Goal: Task Accomplishment & Management: Manage account settings

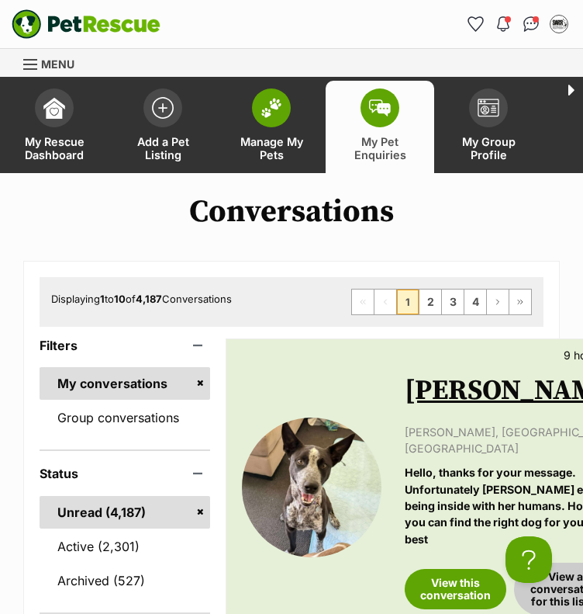
click at [275, 141] on span "Manage My Pets" at bounding box center [272, 148] width 70 height 26
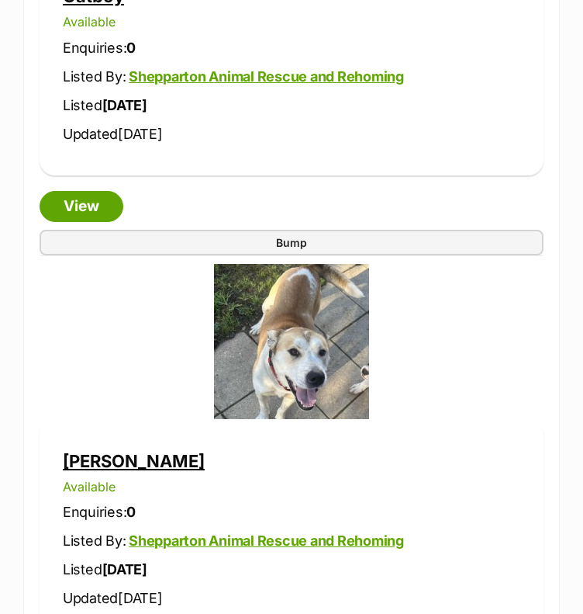
scroll to position [7526, 0]
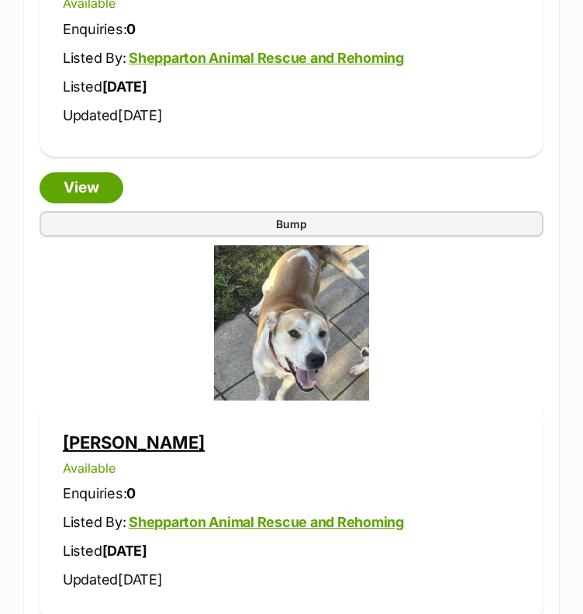
click at [85, 432] on link "Parker" at bounding box center [134, 442] width 142 height 20
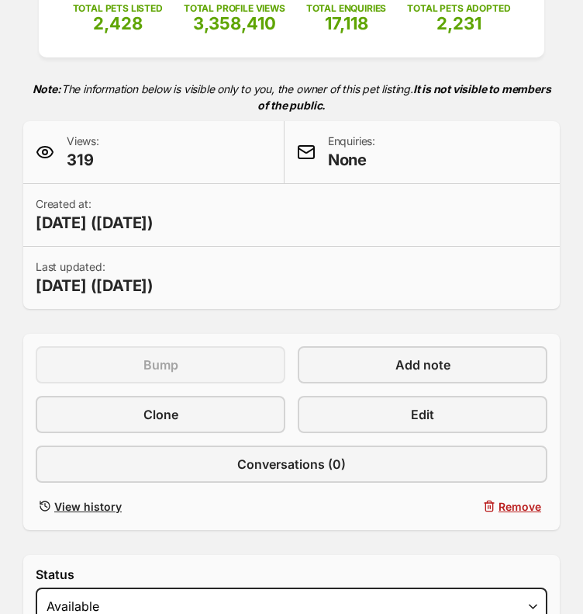
scroll to position [310, 0]
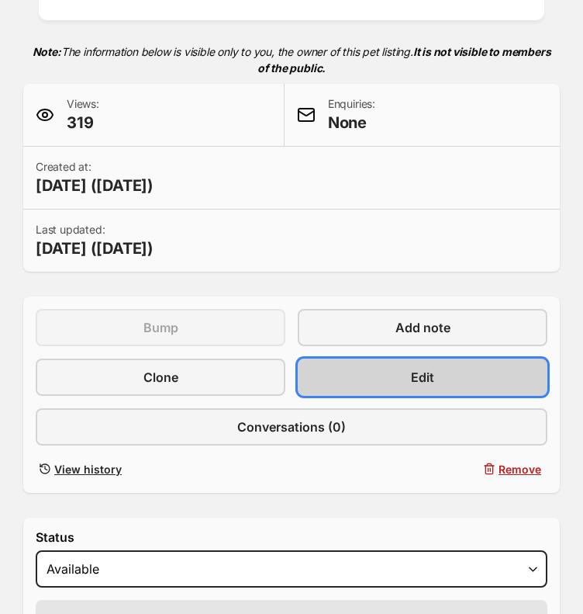
click at [379, 358] on link "Edit" at bounding box center [423, 376] width 250 height 37
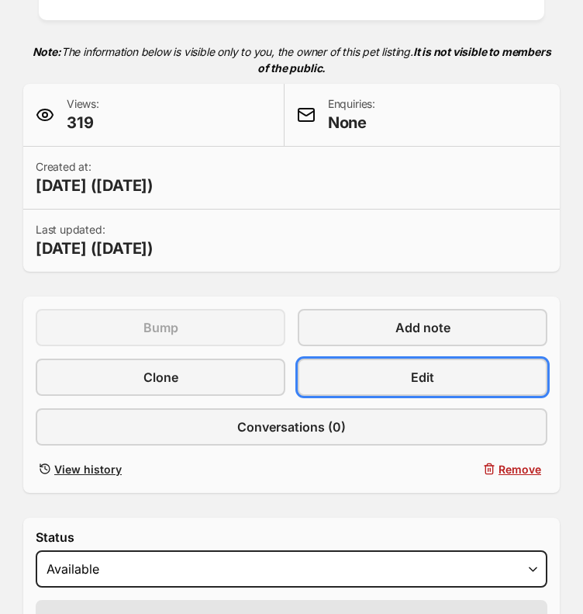
scroll to position [0, 0]
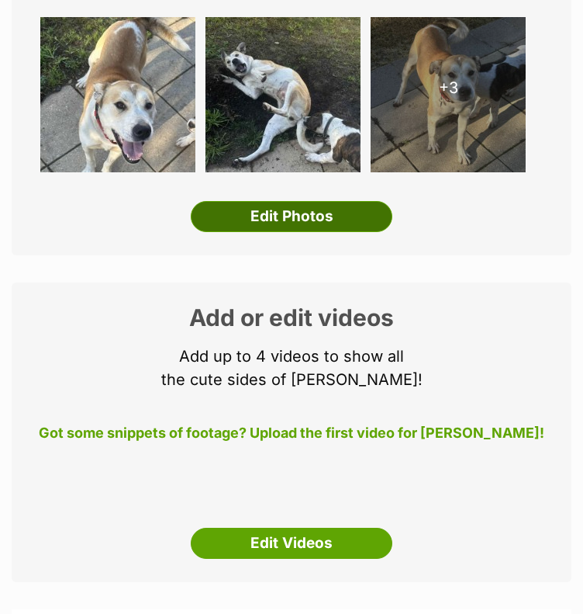
click at [317, 201] on link "Edit Photos" at bounding box center [292, 216] width 202 height 31
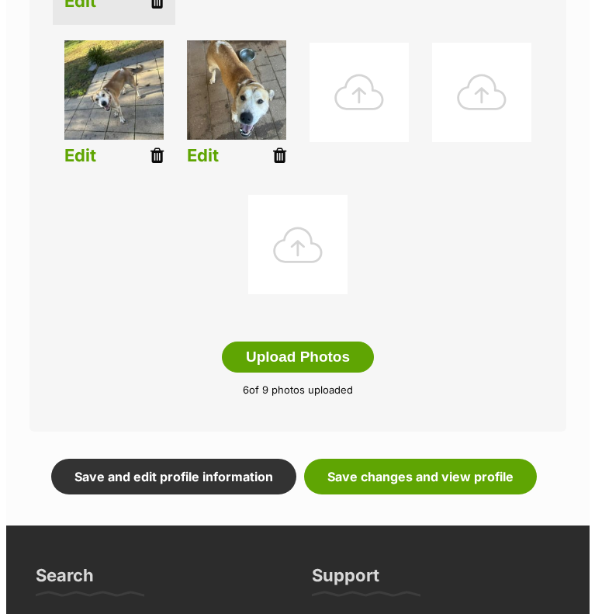
scroll to position [543, 0]
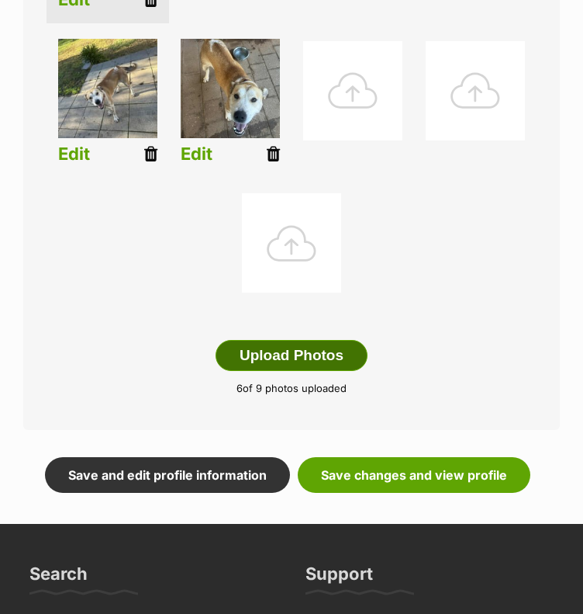
click at [301, 340] on button "Upload Photos" at bounding box center [292, 355] width 152 height 31
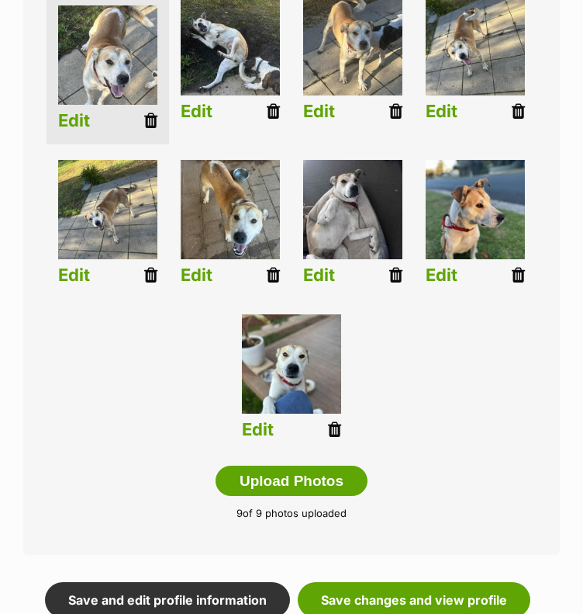
scroll to position [152, 0]
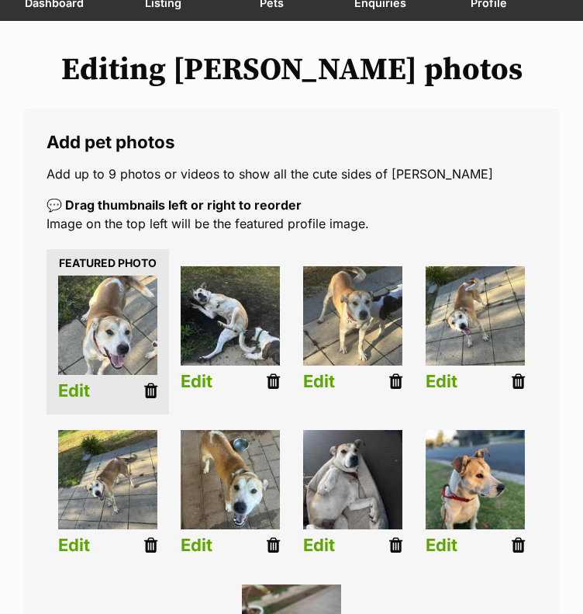
drag, startPoint x: 272, startPoint y: 365, endPoint x: 376, endPoint y: 54, distance: 328.8
click at [272, 372] on icon at bounding box center [273, 380] width 13 height 17
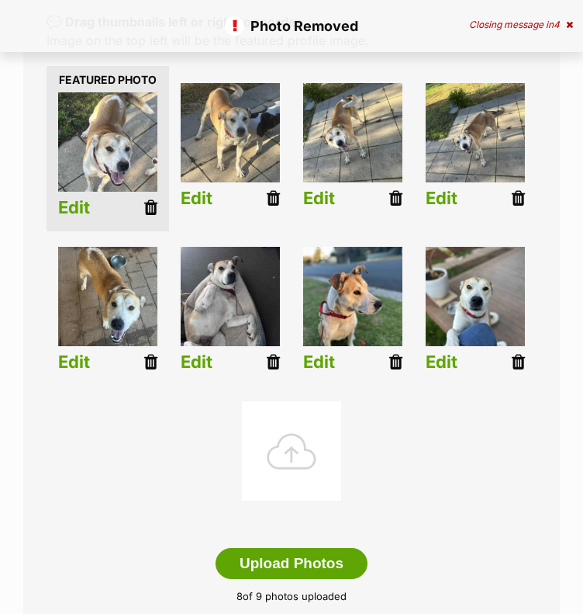
scroll to position [388, 0]
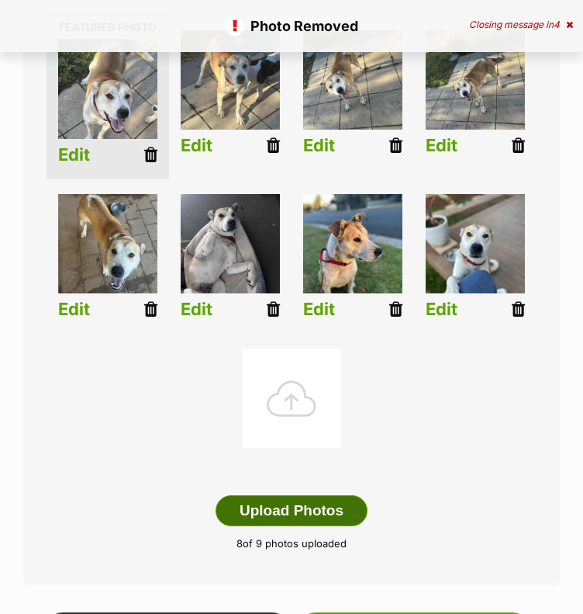
click at [282, 495] on button "Upload Photos" at bounding box center [292, 510] width 152 height 31
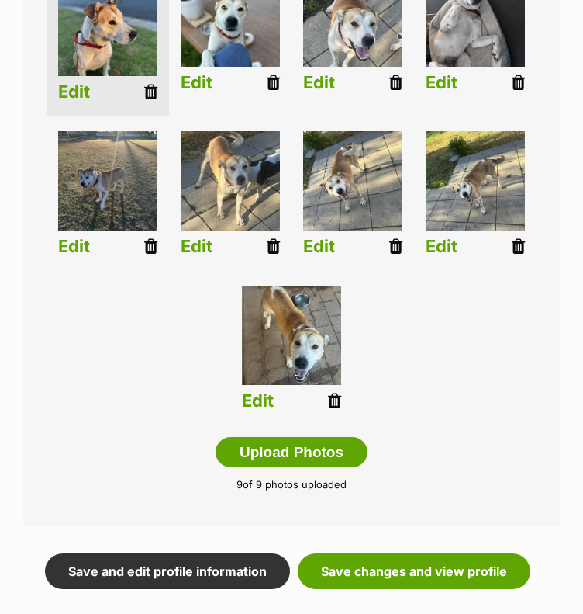
scroll to position [466, 0]
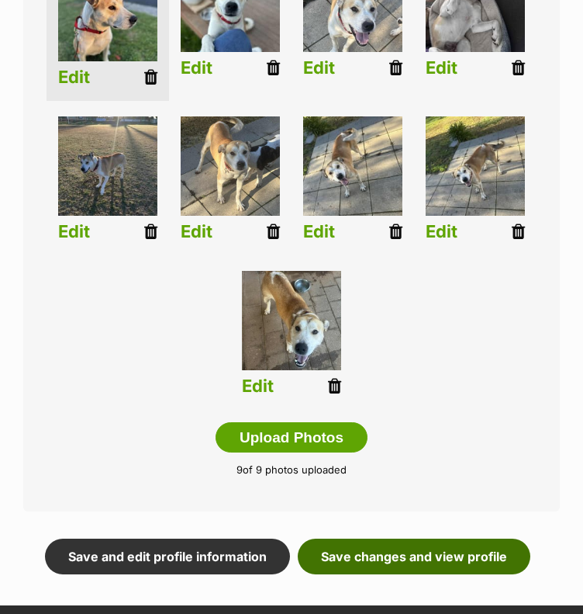
click at [372, 538] on link "Save changes and view profile" at bounding box center [414, 556] width 233 height 36
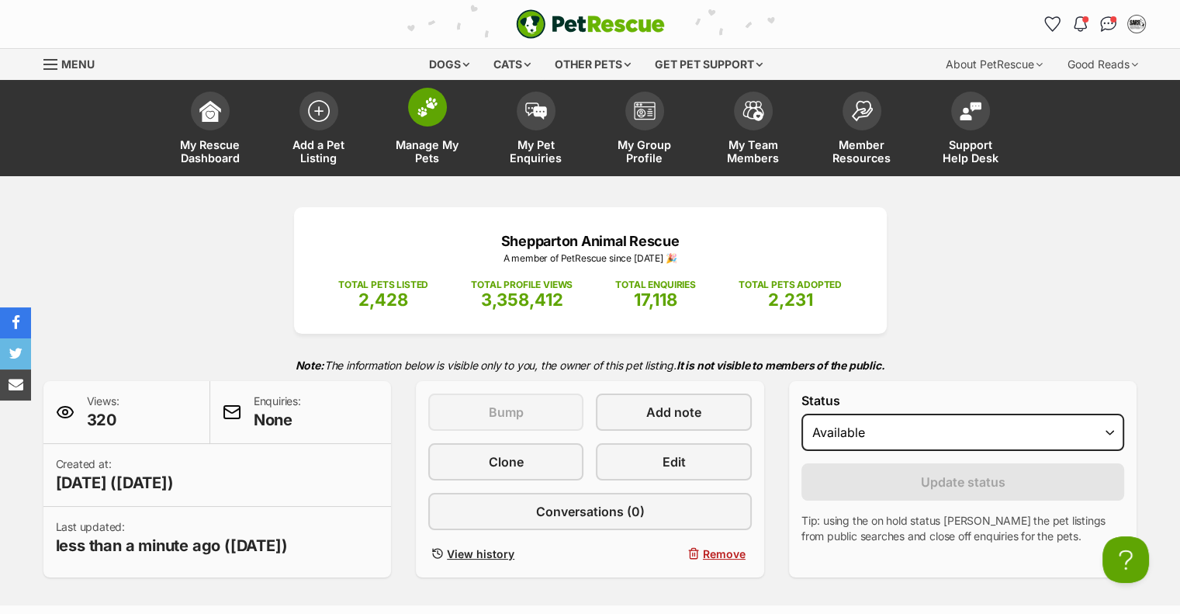
click at [425, 147] on span "Manage My Pets" at bounding box center [428, 151] width 70 height 26
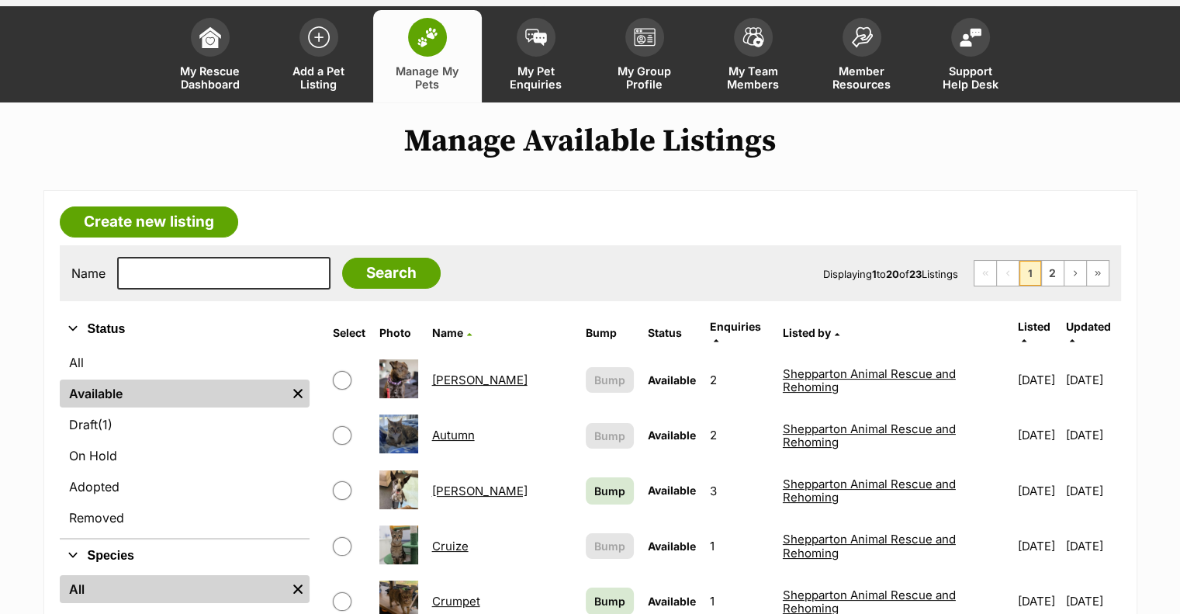
scroll to position [310, 0]
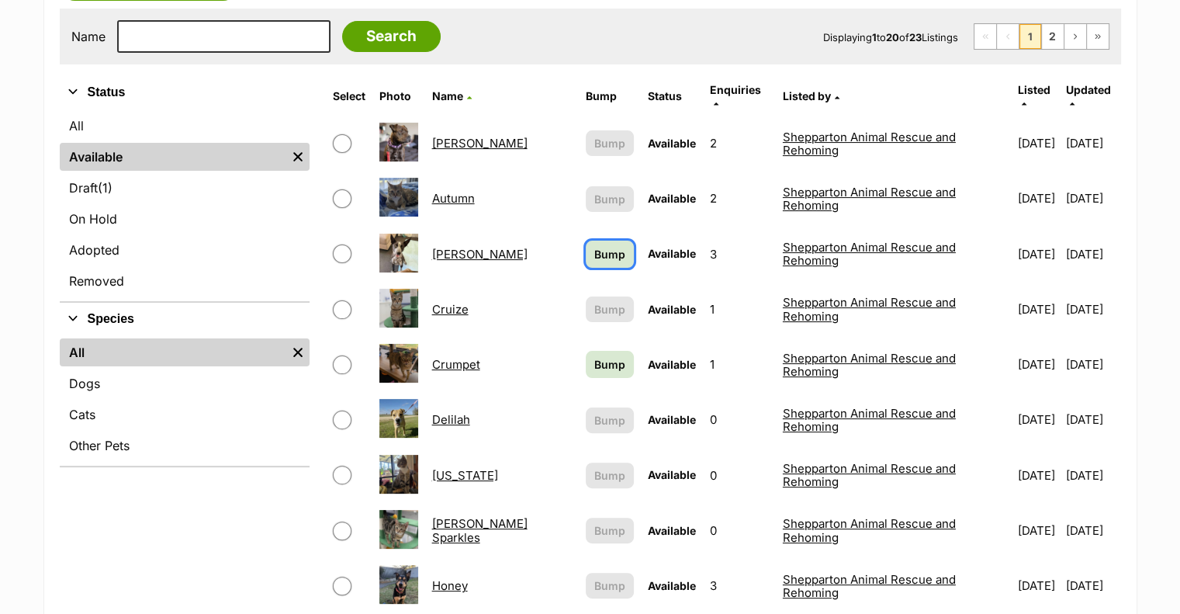
click at [586, 241] on link "Bump" at bounding box center [610, 254] width 48 height 27
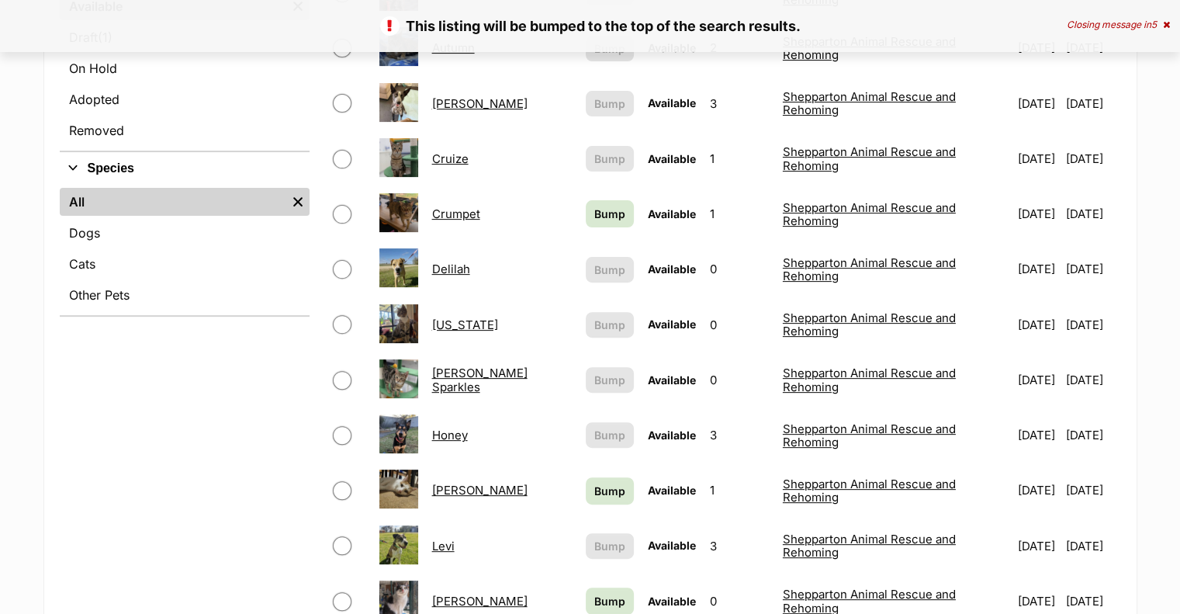
scroll to position [466, 0]
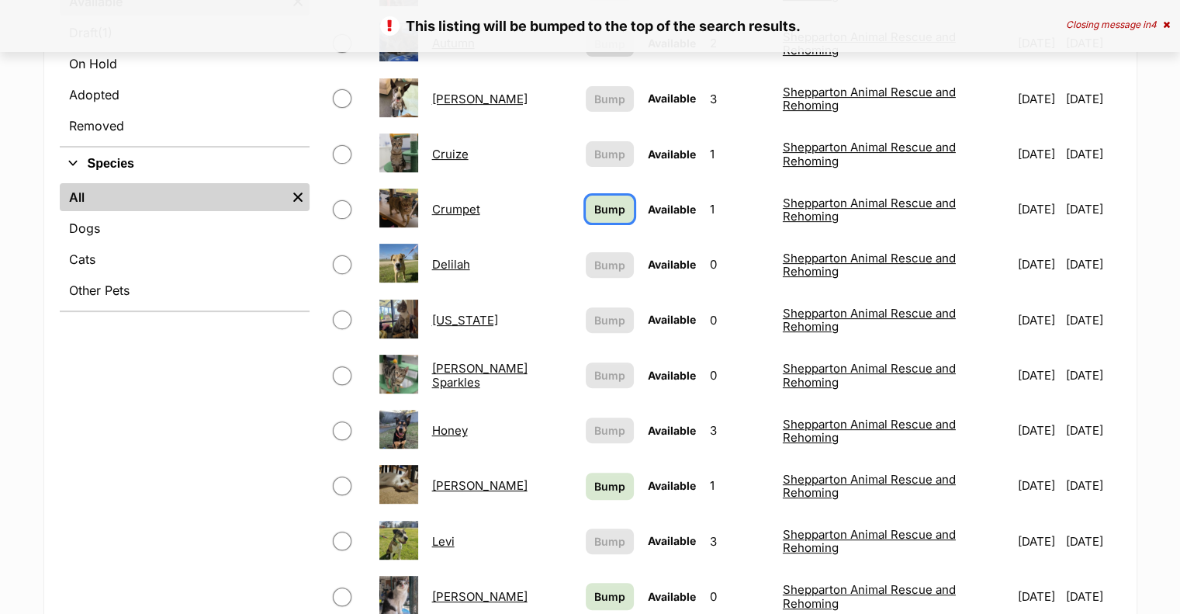
click at [594, 201] on span "Bump" at bounding box center [609, 209] width 31 height 16
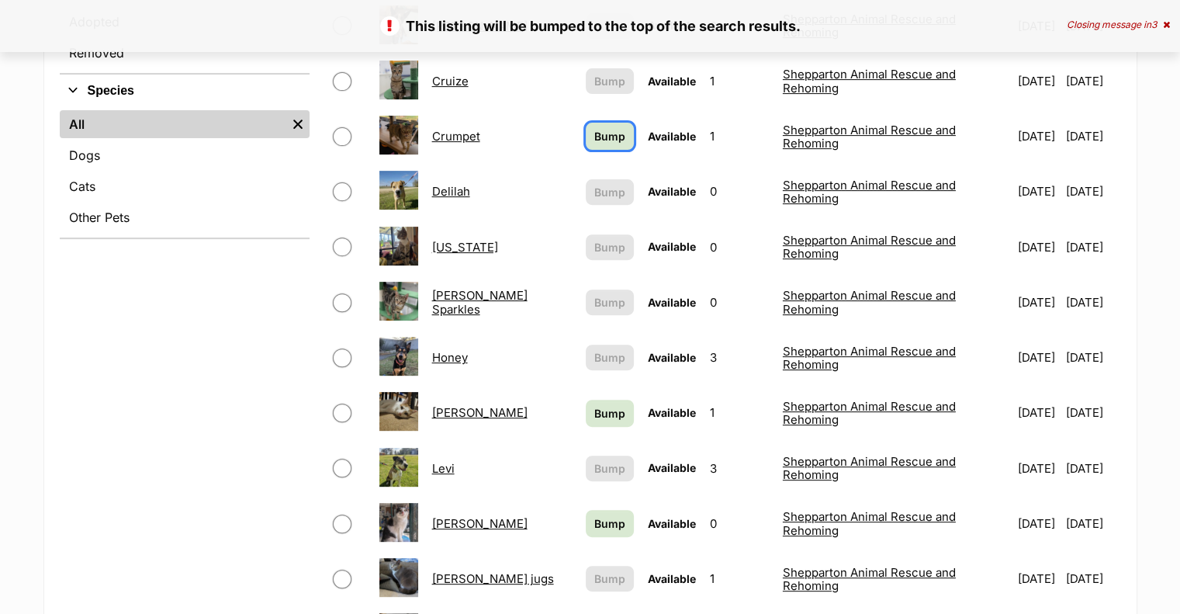
scroll to position [543, 0]
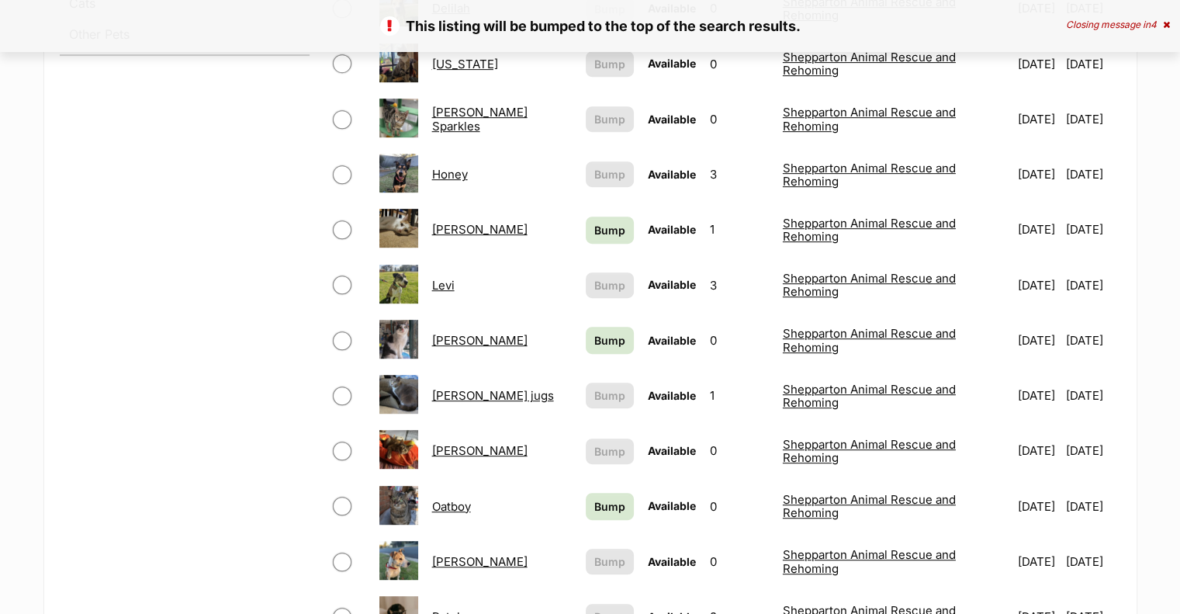
scroll to position [1009, 0]
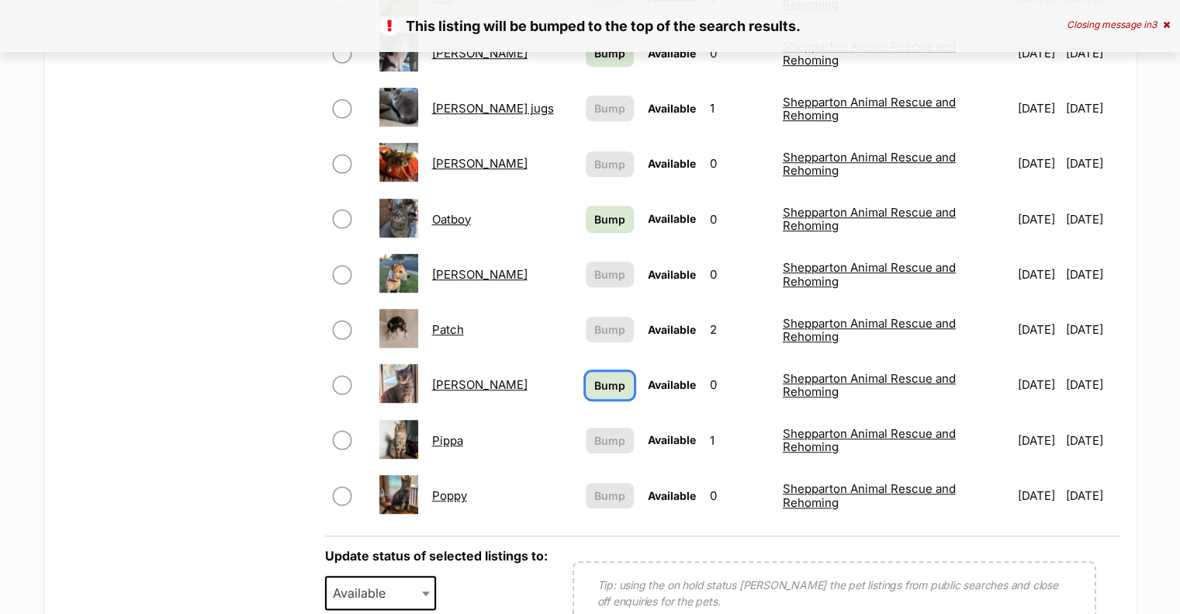
click at [594, 377] on span "Bump" at bounding box center [609, 385] width 31 height 16
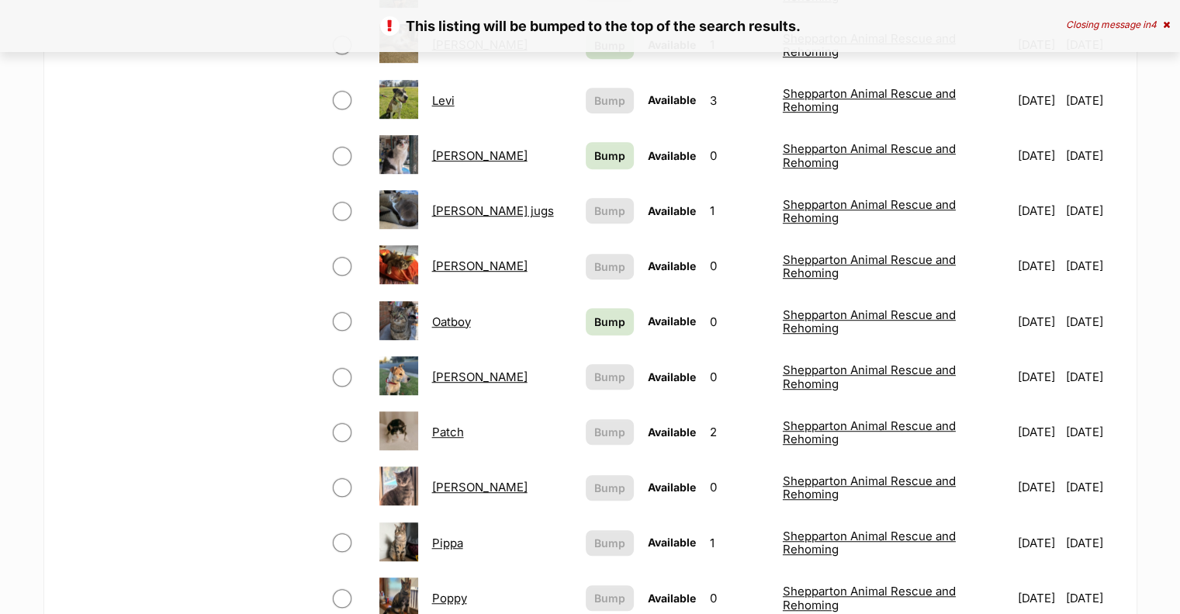
scroll to position [931, 0]
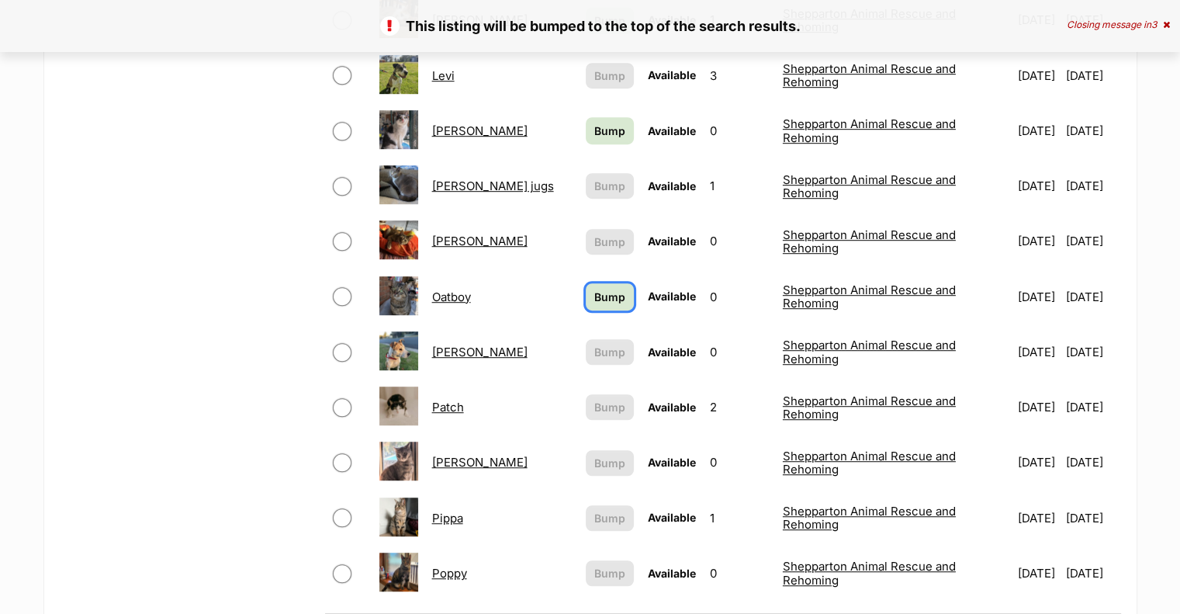
click at [594, 289] on span "Bump" at bounding box center [609, 297] width 31 height 16
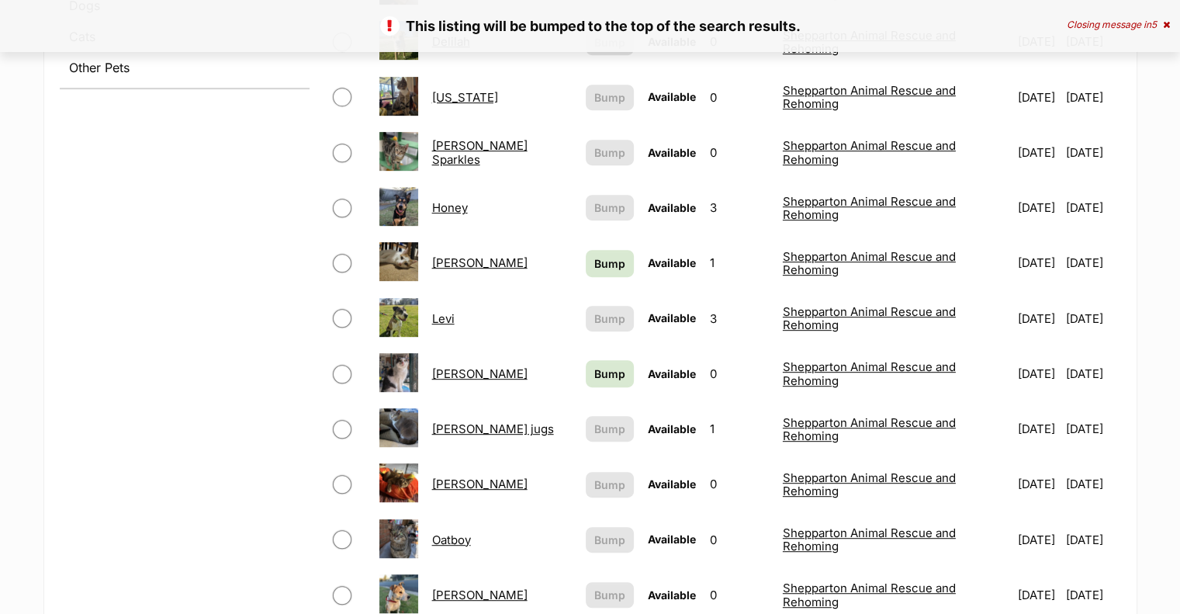
scroll to position [698, 0]
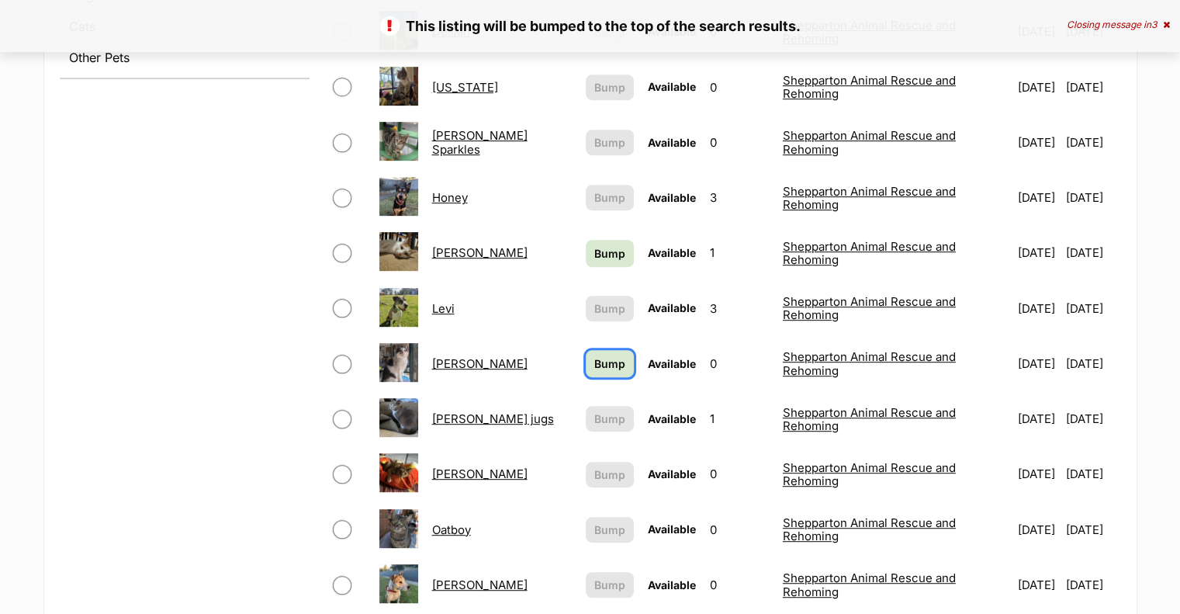
click at [594, 355] on span "Bump" at bounding box center [609, 363] width 31 height 16
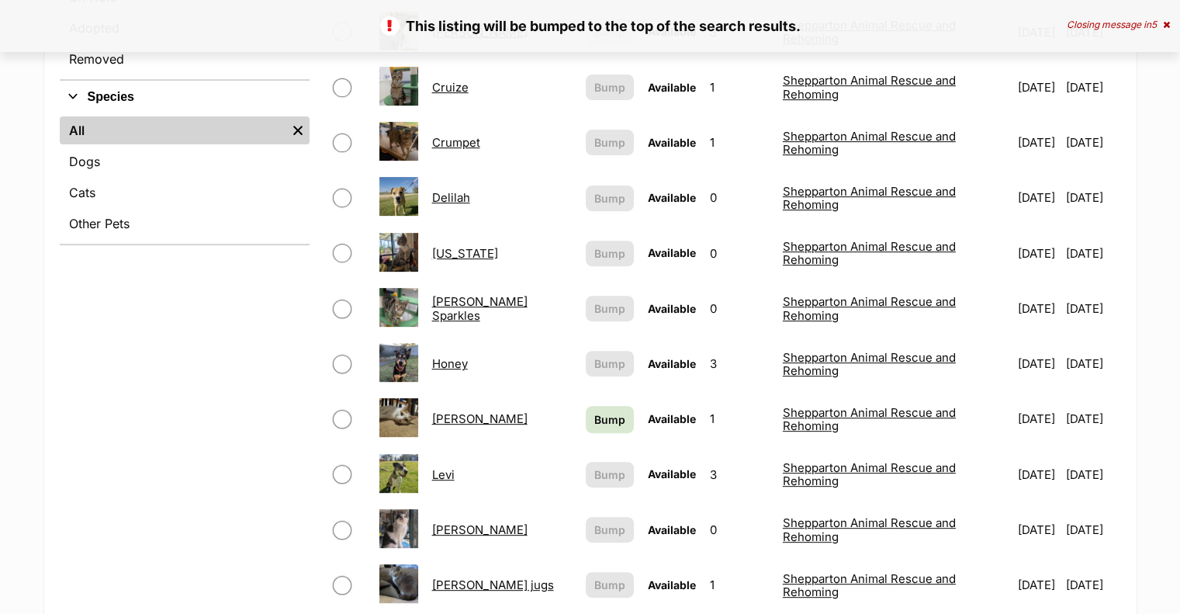
scroll to position [543, 0]
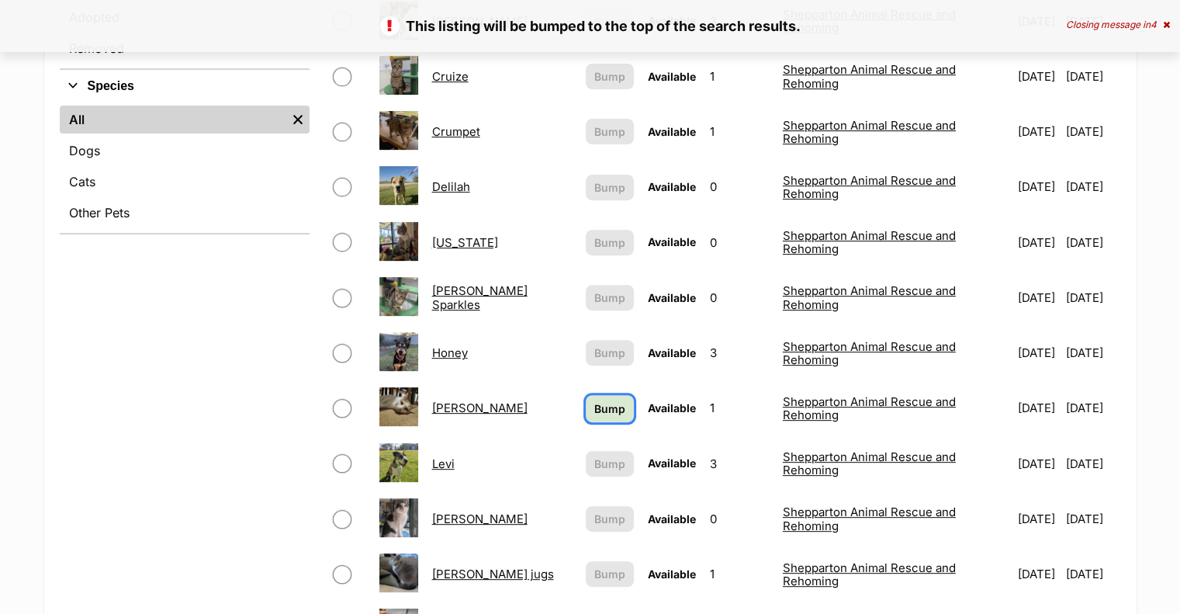
click at [594, 400] on span "Bump" at bounding box center [609, 408] width 31 height 16
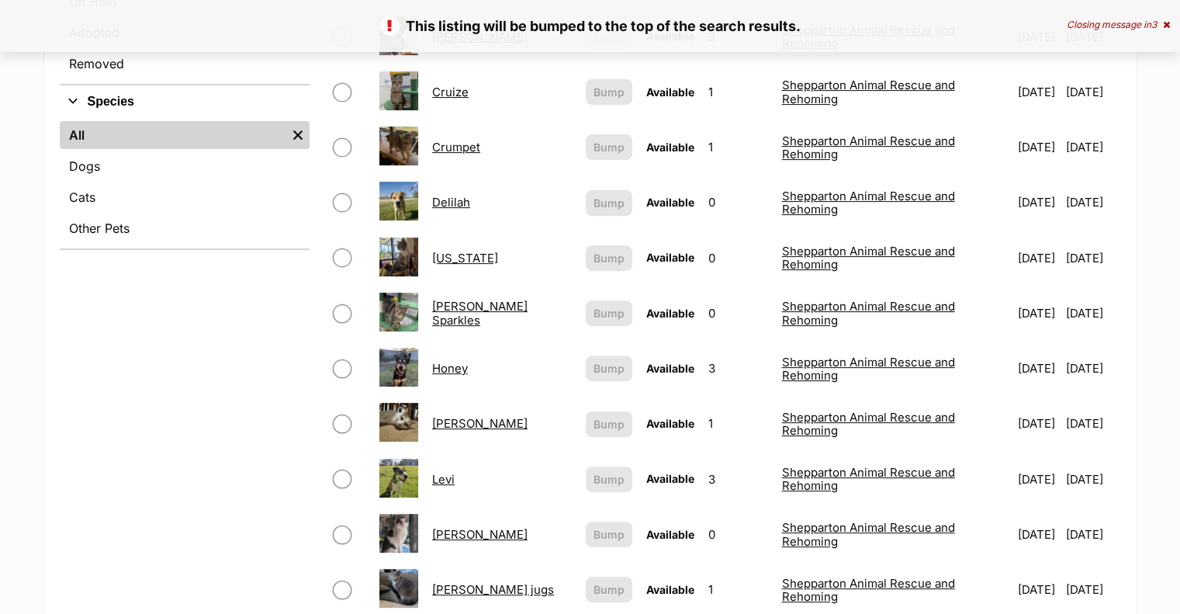
scroll to position [233, 0]
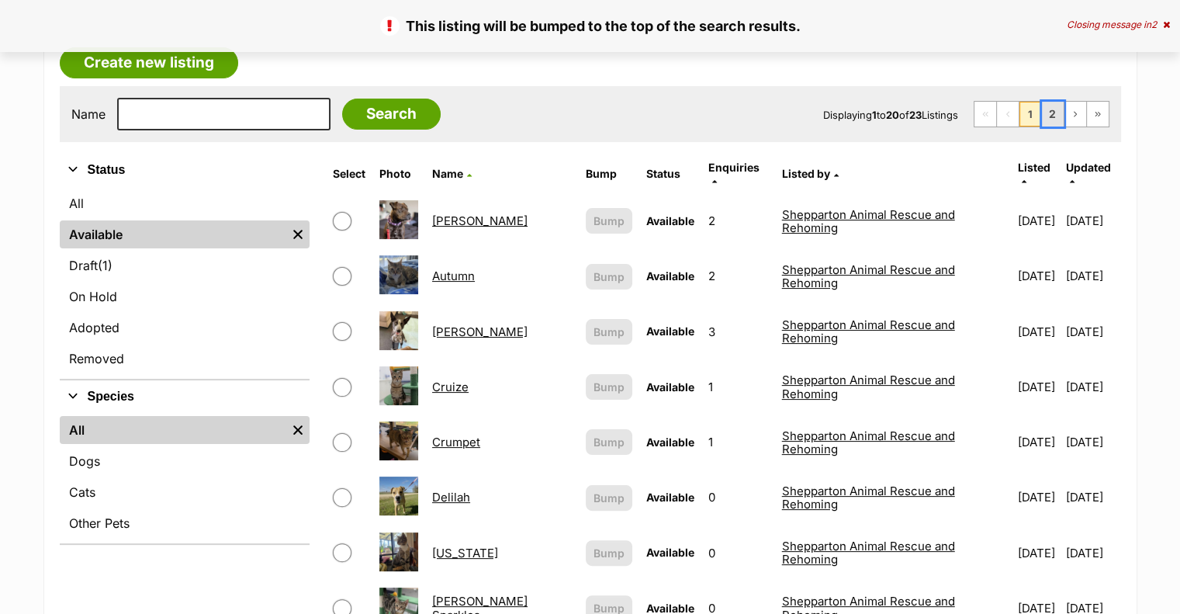
click at [1063, 106] on link "2" at bounding box center [1053, 114] width 22 height 25
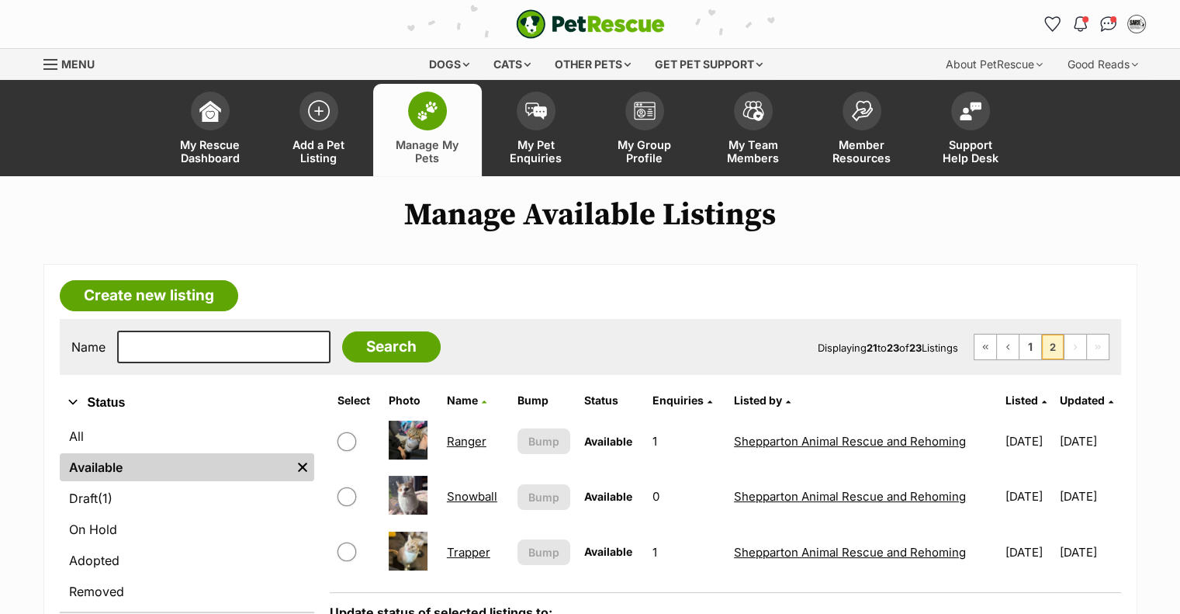
click at [432, 138] on span "Manage My Pets" at bounding box center [428, 151] width 70 height 26
